Goal: Task Accomplishment & Management: Use online tool/utility

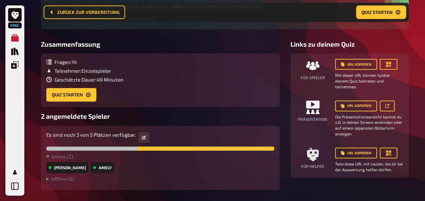
scroll to position [79, 0]
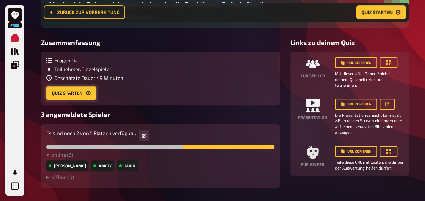
click at [69, 90] on button "Quiz starten" at bounding box center [71, 93] width 50 height 14
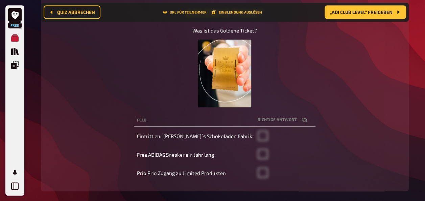
scroll to position [95, 0]
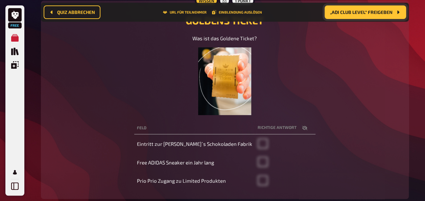
click at [382, 16] on button "„ADI CLUB LEVEL“ freigeben" at bounding box center [366, 12] width 82 height 14
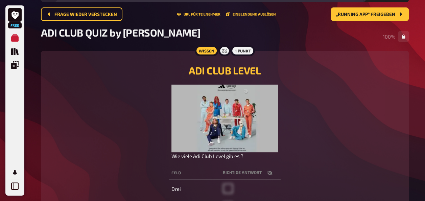
scroll to position [40, 0]
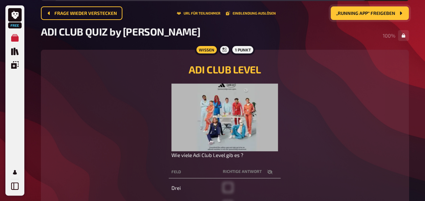
click at [366, 13] on span "„Running APP“ freigeben" at bounding box center [365, 13] width 59 height 5
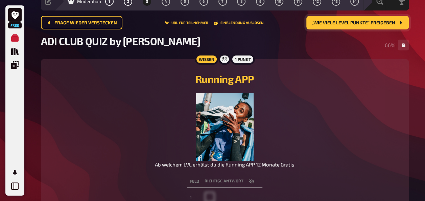
scroll to position [30, 0]
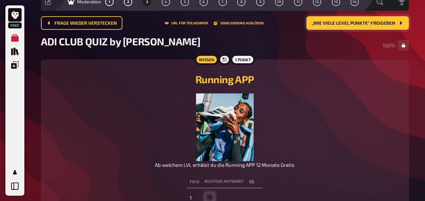
click at [325, 26] on button "„Wie viele Level Punkte“ freigeben" at bounding box center [358, 23] width 103 height 14
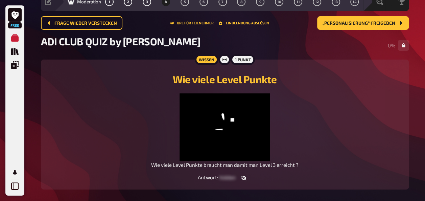
drag, startPoint x: 424, startPoint y: 47, endPoint x: 423, endPoint y: 79, distance: 32.2
click at [423, 79] on div "Free Meine Quizze Quiz Sammlung Einblendungen Mein Konto 3 Home Meine Quizze AD…" at bounding box center [212, 101] width 425 height 263
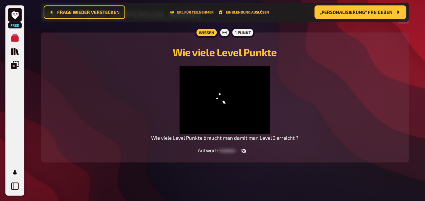
scroll to position [72, 0]
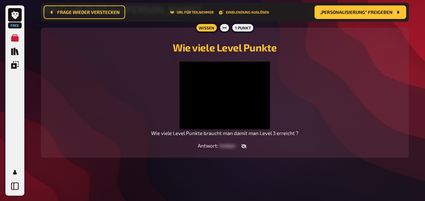
click at [420, 85] on div "Free Meine Quizze Quiz Sammlung Einblendungen Mein Konto 3 Home Meine Quizze AD…" at bounding box center [212, 66] width 425 height 269
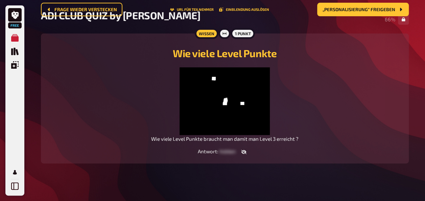
scroll to position [39, 0]
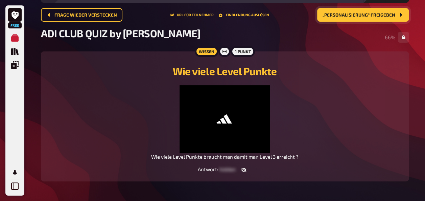
click at [334, 15] on span "„Personalisierung“ freigeben" at bounding box center [359, 15] width 73 height 5
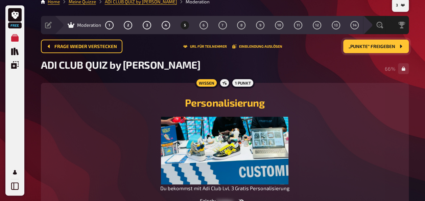
scroll to position [7, 0]
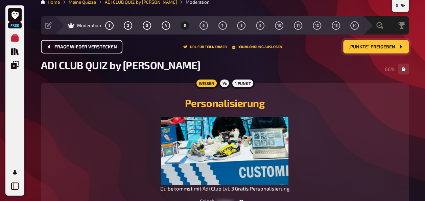
click at [83, 48] on span "Frage wieder verstecken" at bounding box center [85, 47] width 63 height 5
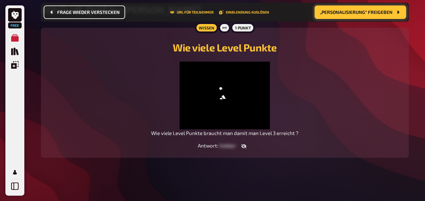
scroll to position [80, 0]
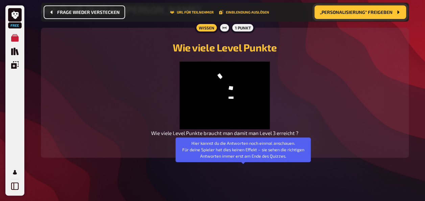
click at [245, 149] on icon "button" at bounding box center [243, 146] width 5 height 4
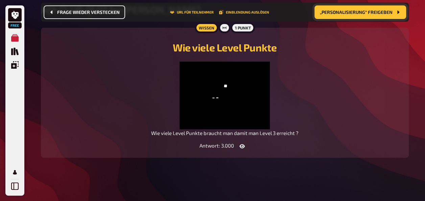
click at [178, 75] on figure at bounding box center [225, 96] width 148 height 68
click at [244, 150] on button "button" at bounding box center [242, 146] width 16 height 7
click at [345, 13] on span "„Personalisierung“ freigeben" at bounding box center [356, 12] width 73 height 5
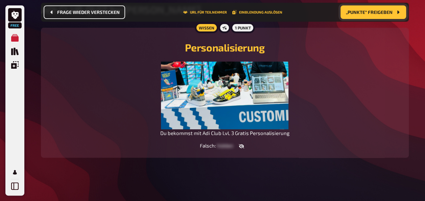
click at [347, 13] on span "„Punkte“ freigeben" at bounding box center [369, 12] width 47 height 5
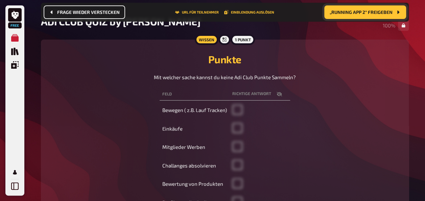
scroll to position [16, 0]
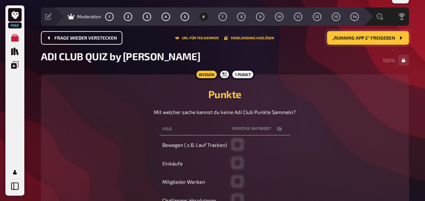
click at [378, 41] on button "„Running APP 2“ freigeben" at bounding box center [368, 38] width 82 height 14
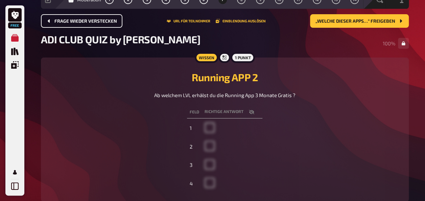
scroll to position [4, 0]
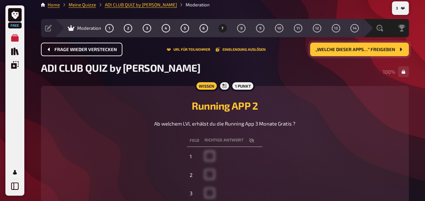
click at [375, 51] on span "„Welche dieser Apps…“ freigeben" at bounding box center [356, 49] width 80 height 5
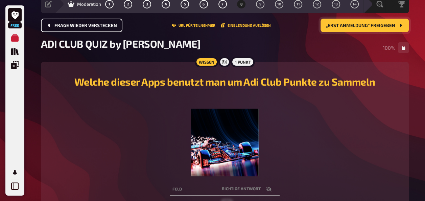
scroll to position [21, 0]
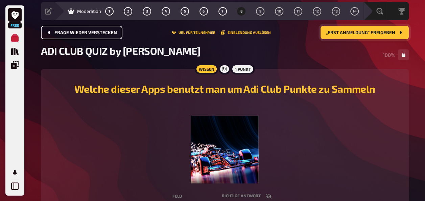
click at [391, 34] on span "„Erst Anmeldung“ freigeben" at bounding box center [360, 32] width 69 height 5
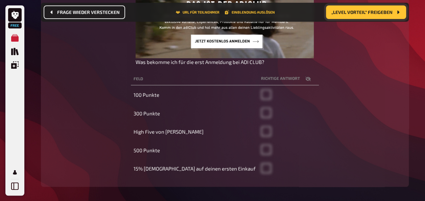
scroll to position [141, 0]
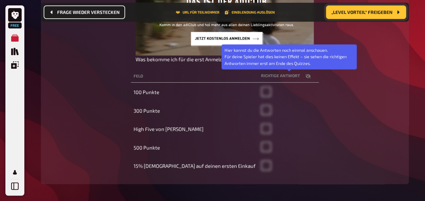
click at [305, 76] on icon "button" at bounding box center [307, 76] width 5 height 4
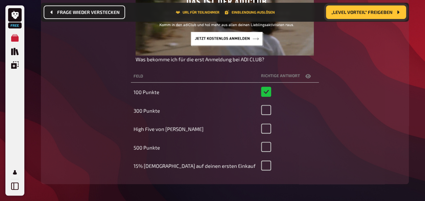
click at [300, 76] on button "button" at bounding box center [308, 76] width 16 height 7
checkbox input "false"
click at [367, 12] on span "„Level Vorteil“ freigeben" at bounding box center [362, 12] width 61 height 5
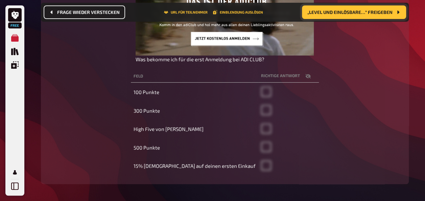
scroll to position [63, 0]
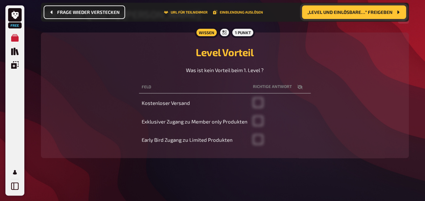
click at [363, 14] on span "„Level und einlösbare…“ freigeben" at bounding box center [350, 12] width 85 height 5
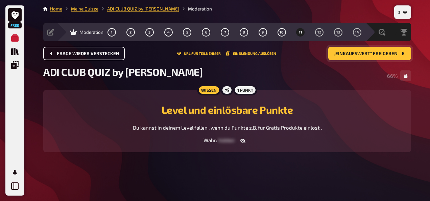
click at [384, 53] on span "„Einkaufswert“ freigeben" at bounding box center [366, 53] width 64 height 5
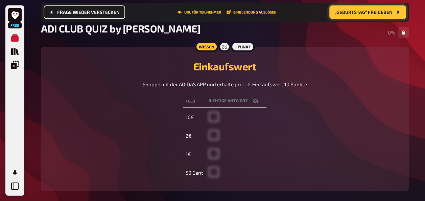
scroll to position [56, 0]
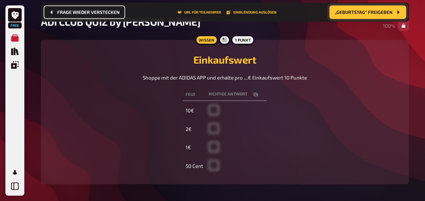
click at [380, 10] on span "„Geburtstag“ freigeben" at bounding box center [364, 12] width 58 height 5
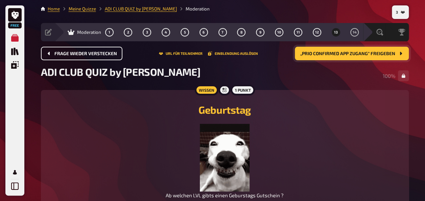
click at [365, 51] on span "„Prio CONFIRMED APP Zugang“ freigeben" at bounding box center [348, 53] width 95 height 5
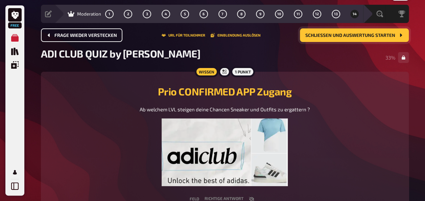
scroll to position [16, 0]
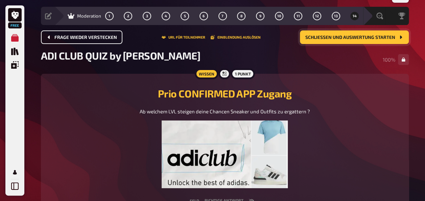
click at [349, 37] on span "Schließen und Auswertung starten" at bounding box center [351, 37] width 90 height 5
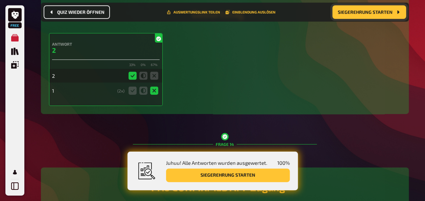
scroll to position [2088, 0]
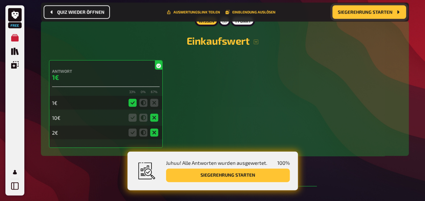
click at [242, 173] on button "Siegerehrung starten" at bounding box center [228, 176] width 124 height 14
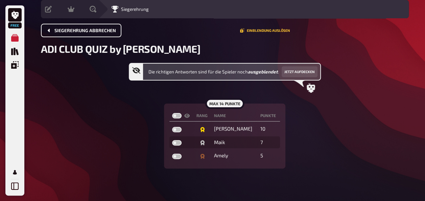
scroll to position [23, 0]
click at [304, 69] on button "Jetzt aufdecken" at bounding box center [300, 71] width 36 height 11
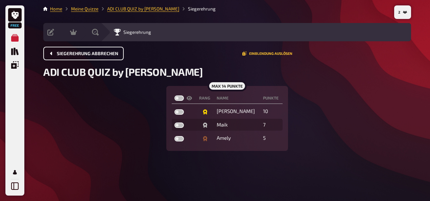
click at [99, 54] on span "Siegerehrung abbrechen" at bounding box center [88, 53] width 62 height 5
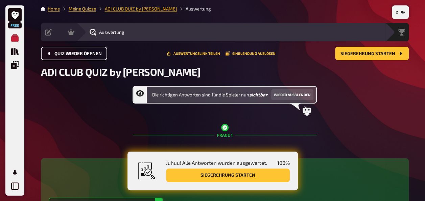
click at [132, 8] on link "ADI CLUB QUIZ by [PERSON_NAME]" at bounding box center [141, 8] width 72 height 5
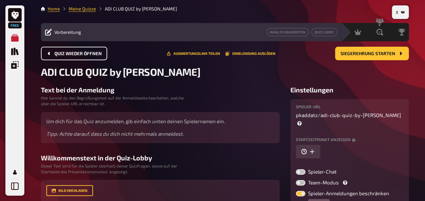
click at [85, 6] on li "Meine Quizze" at bounding box center [78, 8] width 36 height 7
click at [85, 9] on link "Meine Quizze" at bounding box center [82, 8] width 27 height 5
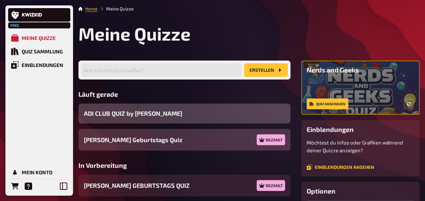
click at [136, 114] on span "ADI CLUB QUIZ by [PERSON_NAME]" at bounding box center [133, 113] width 98 height 9
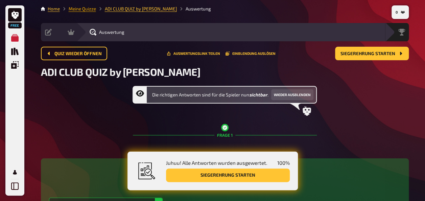
click at [83, 7] on link "Meine Quizze" at bounding box center [82, 8] width 27 height 5
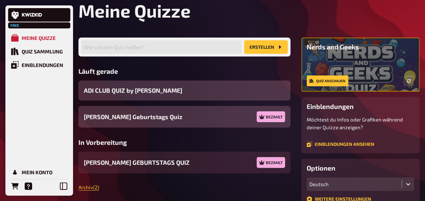
scroll to position [34, 0]
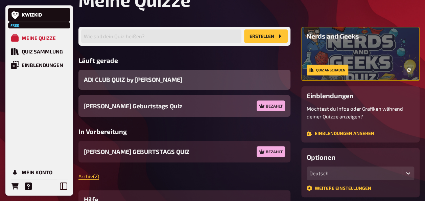
click at [271, 74] on div "ADI CLUB QUIZ by [PERSON_NAME]" at bounding box center [185, 80] width 212 height 20
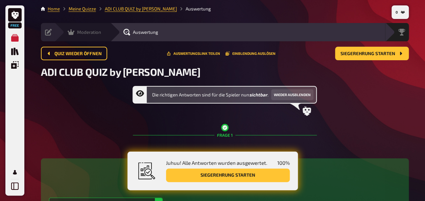
click at [70, 32] on icon at bounding box center [71, 32] width 7 height 6
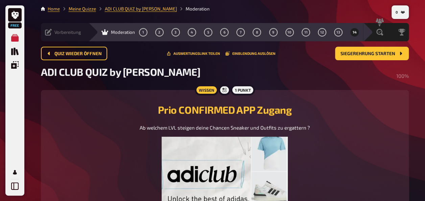
click at [48, 29] on icon at bounding box center [48, 32] width 7 height 7
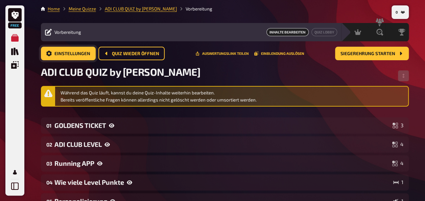
click at [69, 55] on span "Einstellungen" at bounding box center [72, 53] width 36 height 5
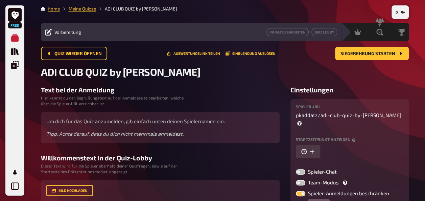
click at [115, 9] on li "ADI CLUB QUIZ by [PERSON_NAME]" at bounding box center [136, 8] width 81 height 7
click at [66, 35] on div "Vorbereitung" at bounding box center [63, 32] width 36 height 7
click at [54, 32] on div "Vorbereitung" at bounding box center [63, 32] width 36 height 7
click at [44, 32] on div "Vorbereitung Inhalte Bearbeiten Quiz Lobby" at bounding box center [191, 32] width 301 height 8
click at [49, 32] on icon at bounding box center [48, 32] width 7 height 7
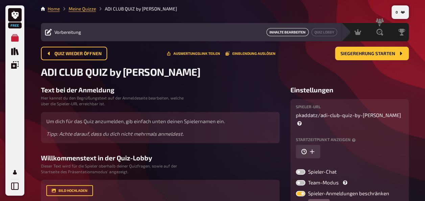
click at [294, 34] on link "Inhalte Bearbeiten" at bounding box center [288, 32] width 42 height 8
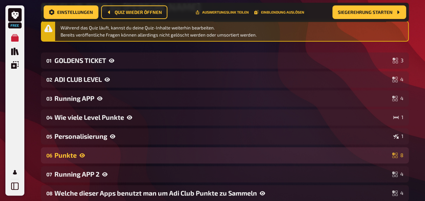
scroll to position [73, 0]
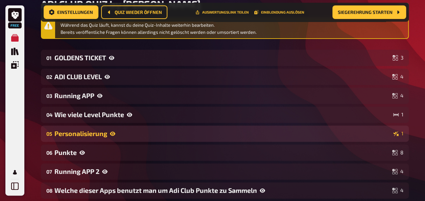
click at [101, 131] on div "Personalisierung" at bounding box center [222, 134] width 336 height 8
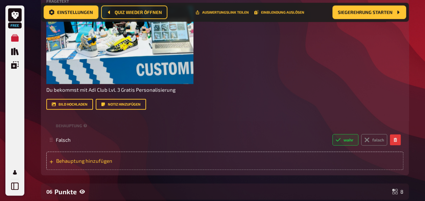
scroll to position [310, 0]
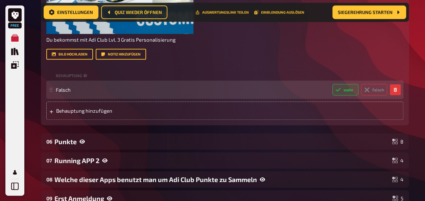
click at [376, 95] on label "falsch" at bounding box center [374, 90] width 26 height 12
click at [333, 84] on input "falsch" at bounding box center [332, 84] width 0 height 0
radio input "true"
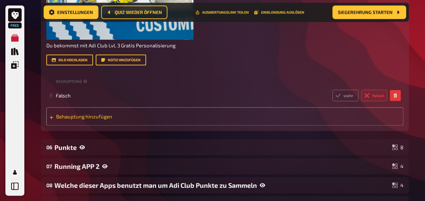
scroll to position [242, 0]
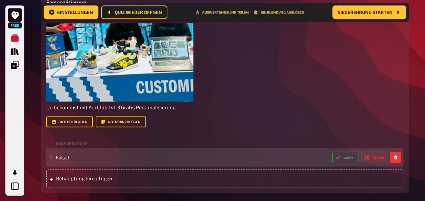
click at [347, 163] on label "wahr" at bounding box center [346, 158] width 26 height 12
click at [333, 152] on input "wahr" at bounding box center [332, 151] width 0 height 0
radio input "true"
click at [375, 163] on label "falsch" at bounding box center [374, 158] width 26 height 12
click at [333, 152] on input "falsch" at bounding box center [332, 151] width 0 height 0
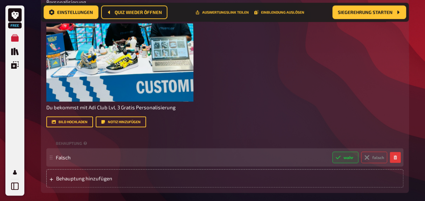
radio input "true"
drag, startPoint x: 70, startPoint y: 171, endPoint x: 74, endPoint y: 172, distance: 3.6
click at [71, 160] on span "Falsch" at bounding box center [191, 157] width 271 height 6
click at [85, 160] on span "Wahras" at bounding box center [191, 157] width 271 height 6
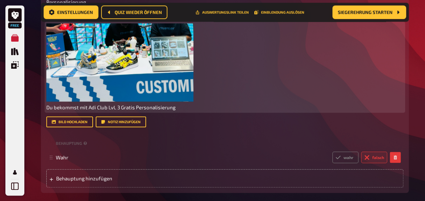
click at [230, 94] on div "﻿ Du bekommst mit Adi Club LvL 3 Gratis Personalisierung" at bounding box center [224, 67] width 357 height 88
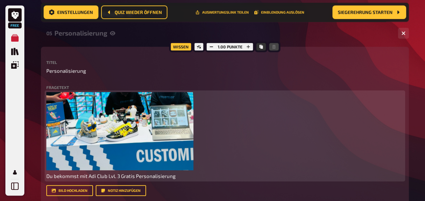
scroll to position [73, 0]
